Goal: Information Seeking & Learning: Learn about a topic

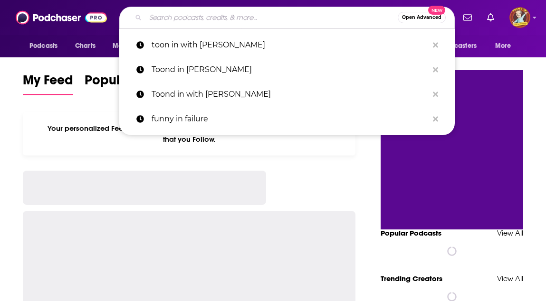
click at [273, 21] on input "Search podcasts, credits, & more..." at bounding box center [271, 17] width 252 height 15
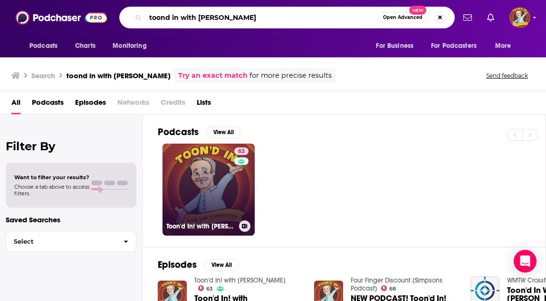
type input "toond in with [PERSON_NAME]"
click at [226, 190] on link "63 Toon'd In! with [PERSON_NAME]" at bounding box center [208, 190] width 92 height 92
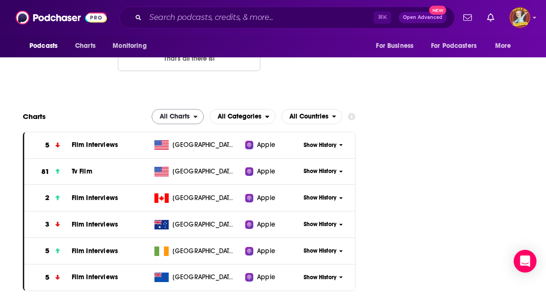
scroll to position [1166, 0]
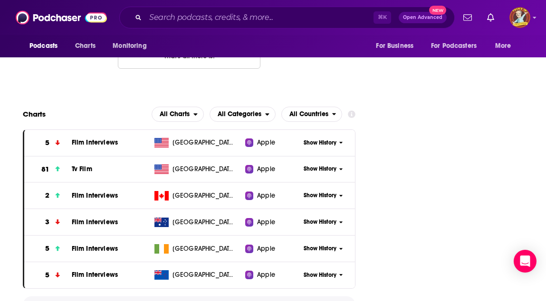
click at [196, 301] on span "Show More" at bounding box center [189, 305] width 34 height 7
click at [87, 139] on span "Film Interviews" at bounding box center [95, 143] width 46 height 8
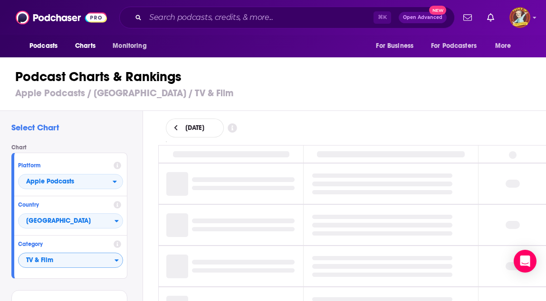
click at [117, 260] on icon "Categories" at bounding box center [117, 261] width 4 height 2
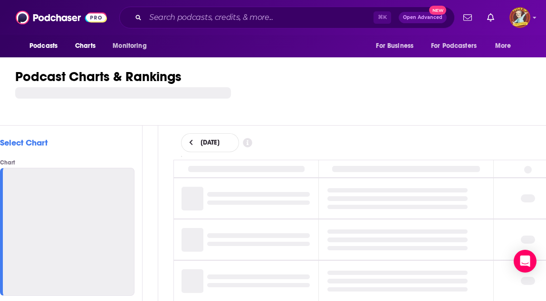
click at [59, 232] on div at bounding box center [67, 232] width 134 height 128
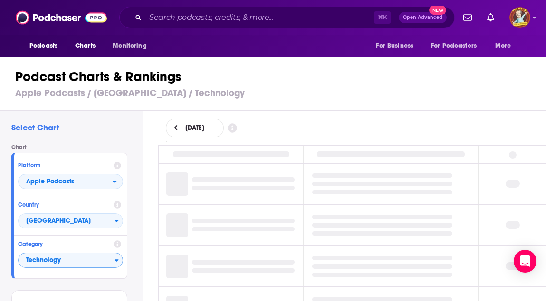
click at [75, 260] on span "Technology" at bounding box center [67, 261] width 96 height 16
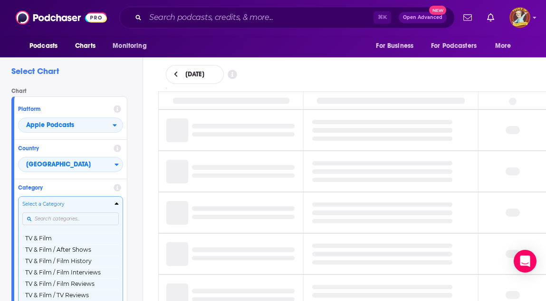
scroll to position [1225, 0]
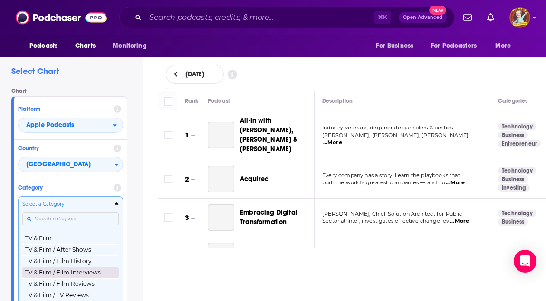
click at [88, 277] on button "TV & Film / Film Interviews" at bounding box center [70, 272] width 96 height 11
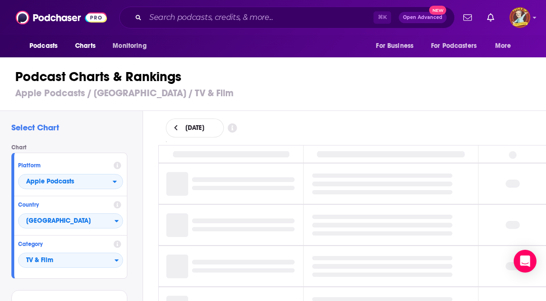
click at [89, 274] on div "Category TV & Film" at bounding box center [70, 255] width 113 height 39
click at [76, 272] on div "Category TV & Film" at bounding box center [70, 255] width 113 height 39
click at [112, 262] on span "TV & Film" at bounding box center [67, 261] width 96 height 16
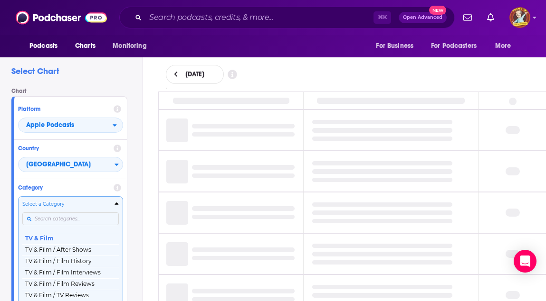
scroll to position [1225, 0]
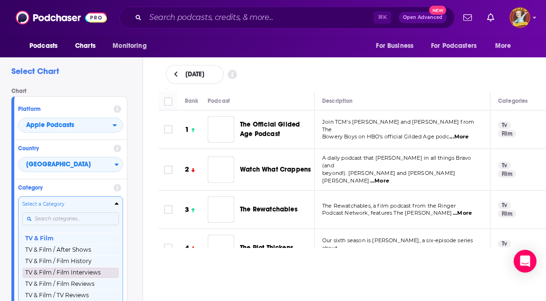
click at [74, 274] on button "TV & Film / Film Interviews" at bounding box center [70, 272] width 96 height 11
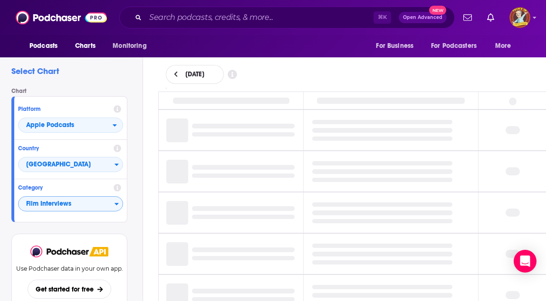
click at [84, 272] on p "Use Podchaser data in your own app." at bounding box center [69, 268] width 107 height 7
click at [80, 272] on p "Use Podchaser data in your own app." at bounding box center [69, 268] width 107 height 7
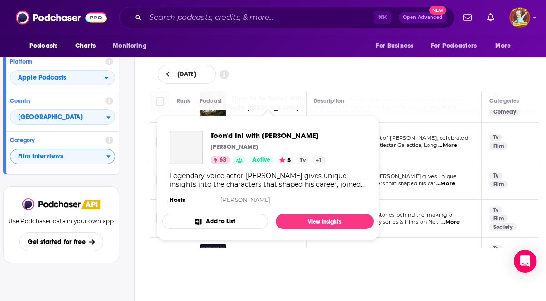
scroll to position [169, 1]
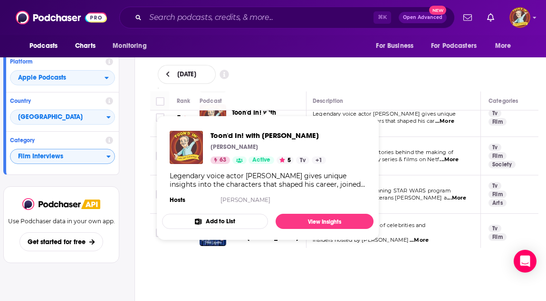
click at [388, 77] on div "[DATE]" at bounding box center [344, 74] width 373 height 19
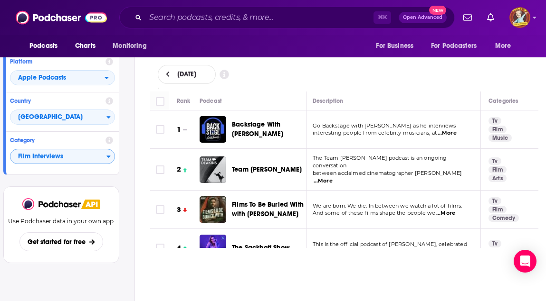
scroll to position [0, 1]
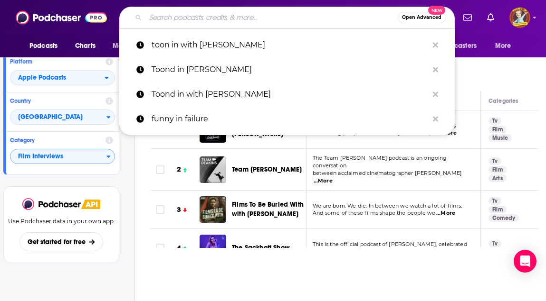
click at [227, 19] on input "Search podcasts, credits, & more..." at bounding box center [271, 17] width 252 height 15
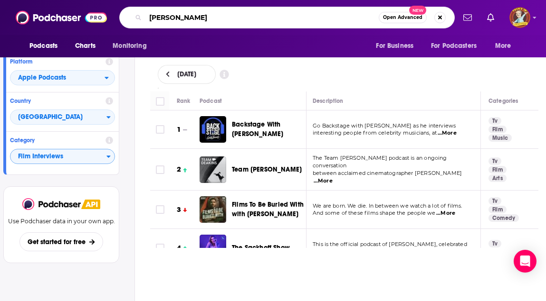
type input "[PERSON_NAME]"
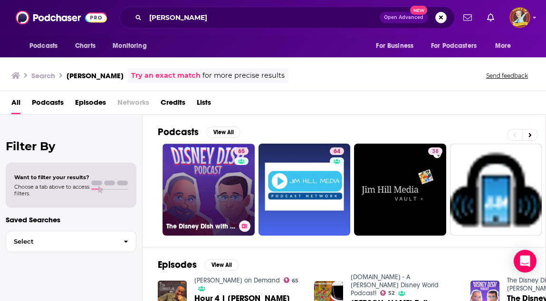
click at [230, 176] on link "65 The Disney Dish with [PERSON_NAME]" at bounding box center [208, 190] width 92 height 92
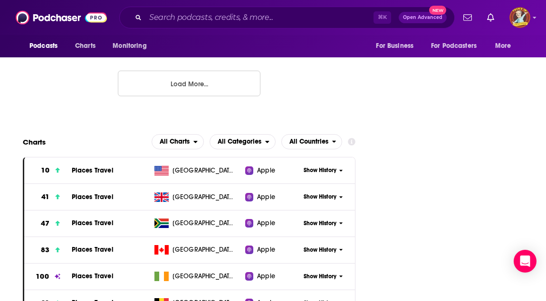
scroll to position [1454, 2]
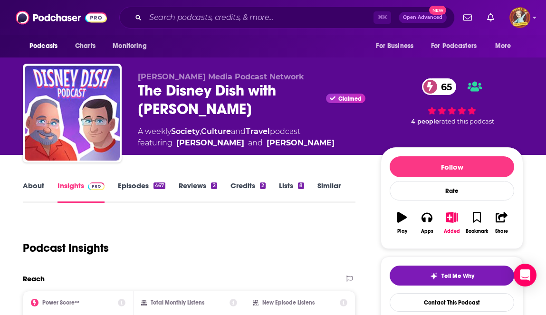
scroll to position [0, 2]
